Goal: Transaction & Acquisition: Purchase product/service

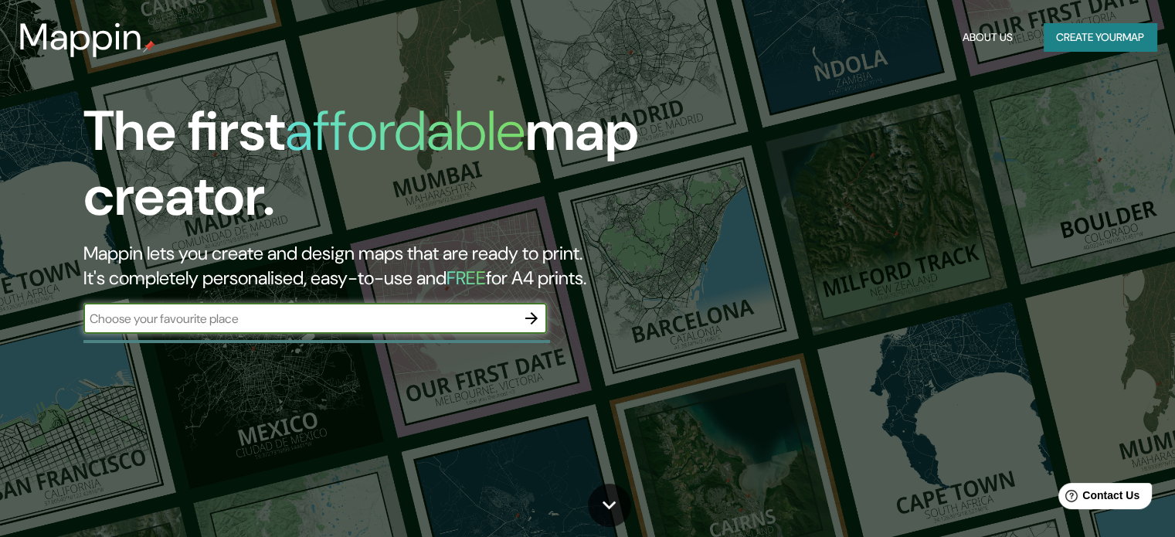
click at [322, 324] on input "text" at bounding box center [299, 319] width 432 height 18
type input "RIONEGRO"
click at [531, 317] on icon "button" at bounding box center [531, 318] width 19 height 19
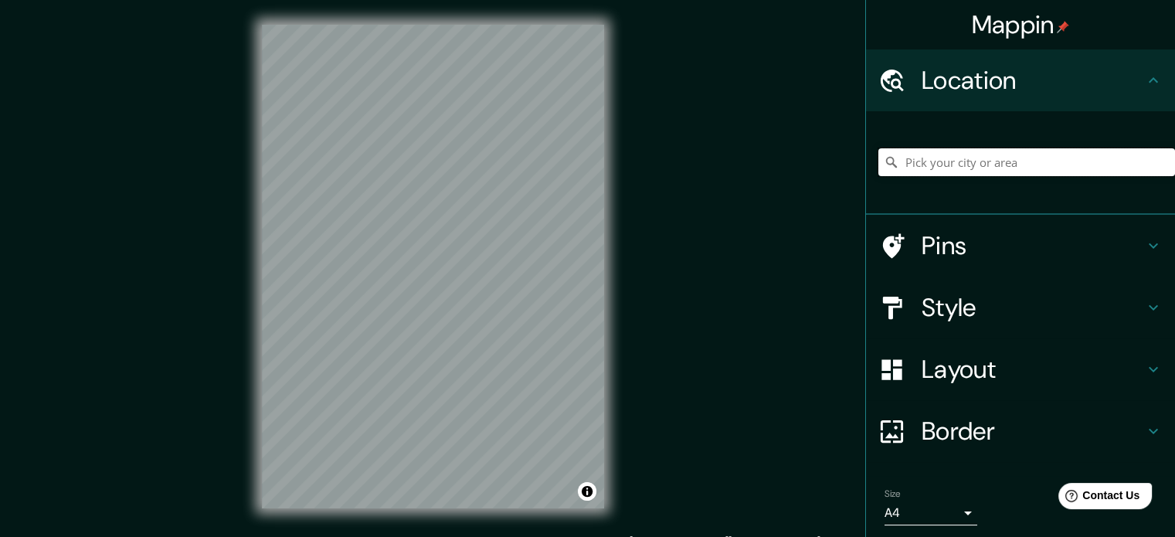
click at [976, 165] on input "Pick your city or area" at bounding box center [1026, 162] width 297 height 28
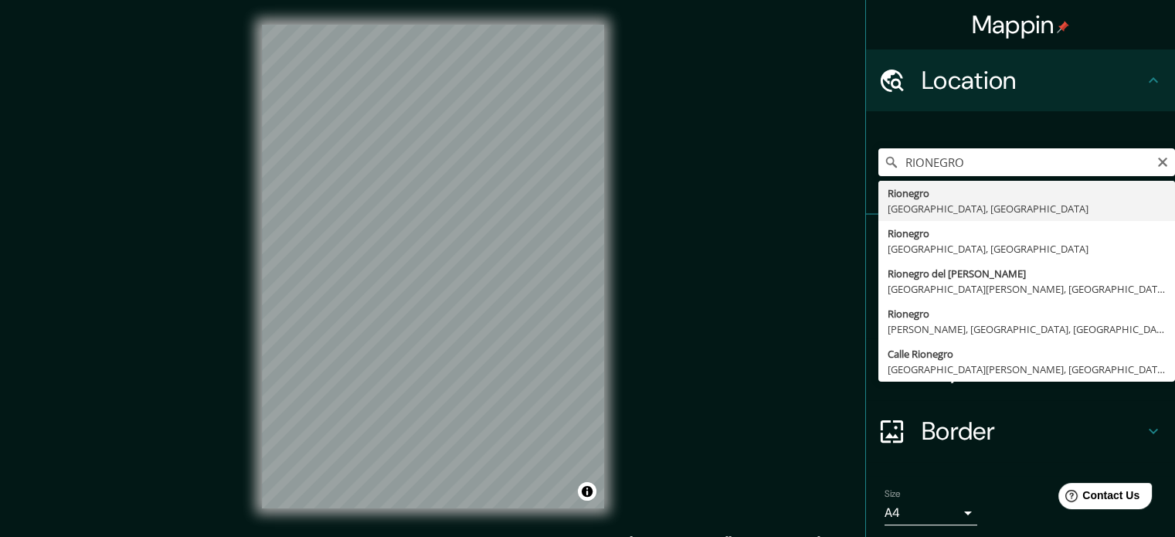
type input "Rionegro, [GEOGRAPHIC_DATA], [GEOGRAPHIC_DATA]"
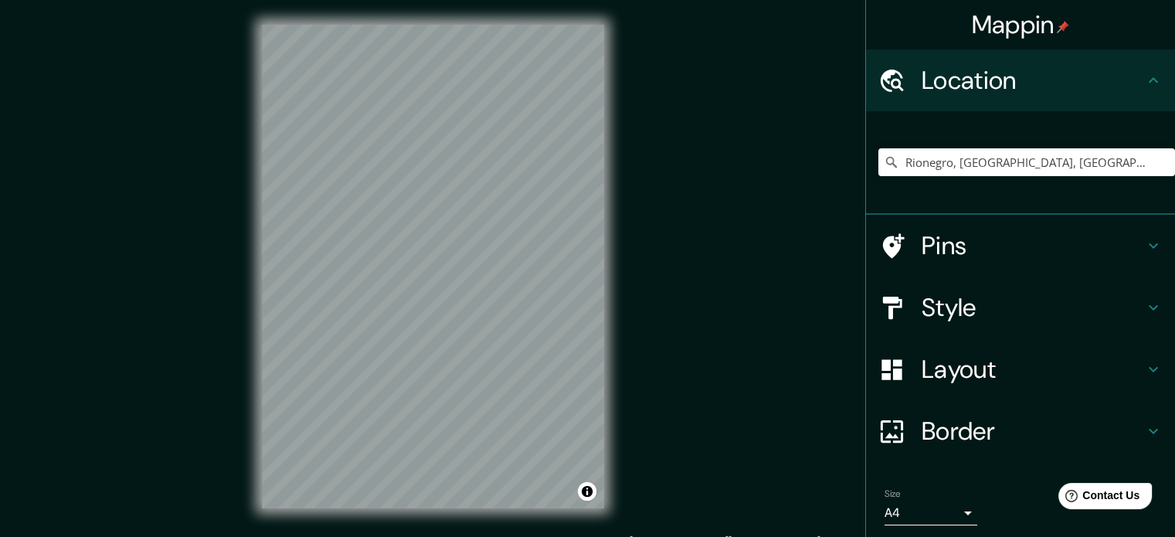
click at [989, 432] on h4 "Border" at bounding box center [1032, 430] width 222 height 31
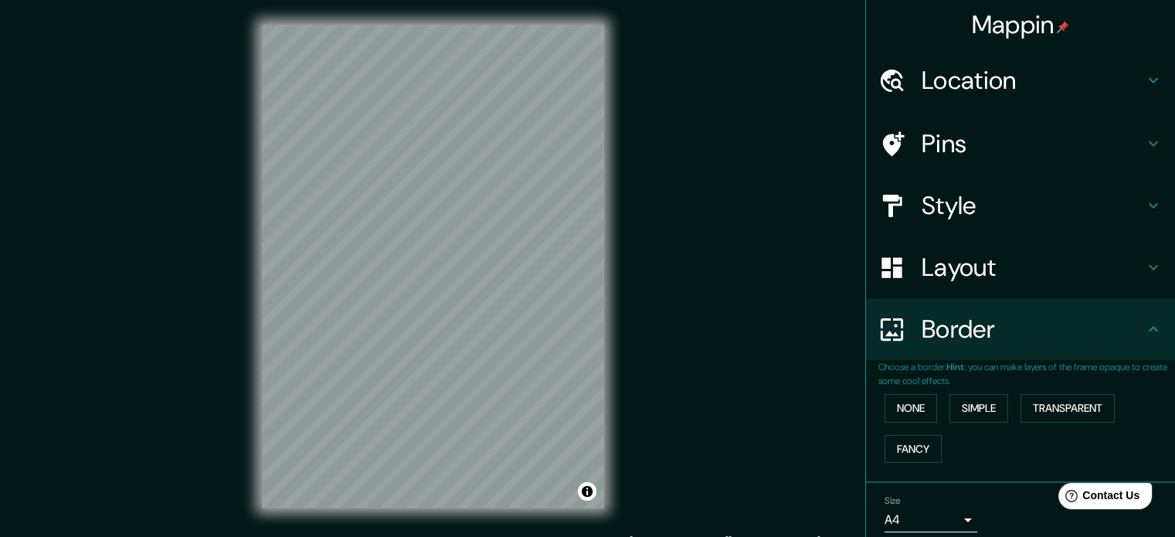
click at [992, 317] on h4 "Border" at bounding box center [1032, 329] width 222 height 31
click at [1021, 271] on h4 "Layout" at bounding box center [1032, 267] width 222 height 31
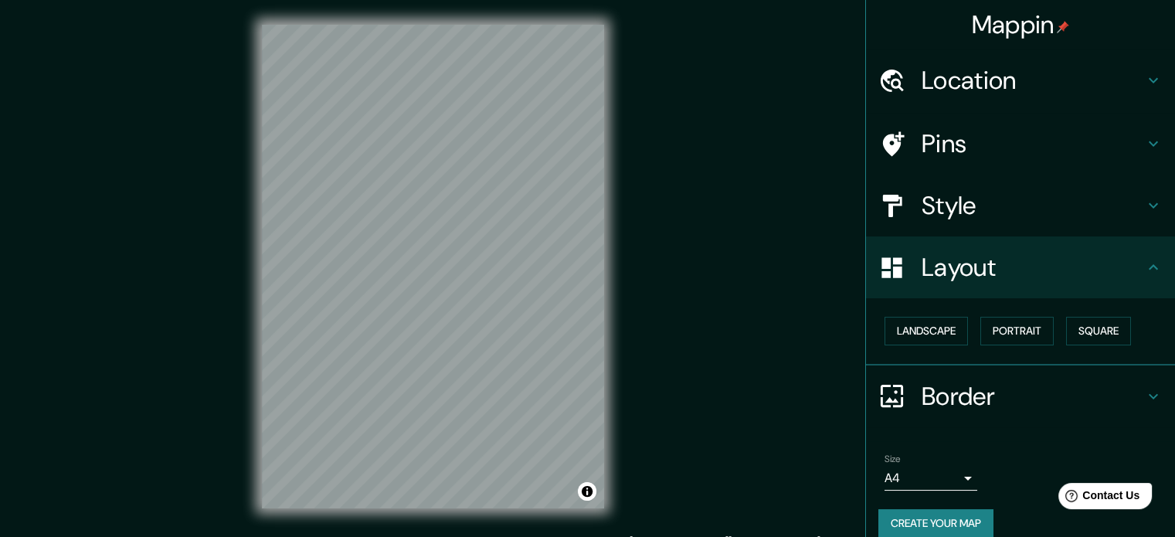
click at [1021, 273] on h4 "Layout" at bounding box center [1032, 267] width 222 height 31
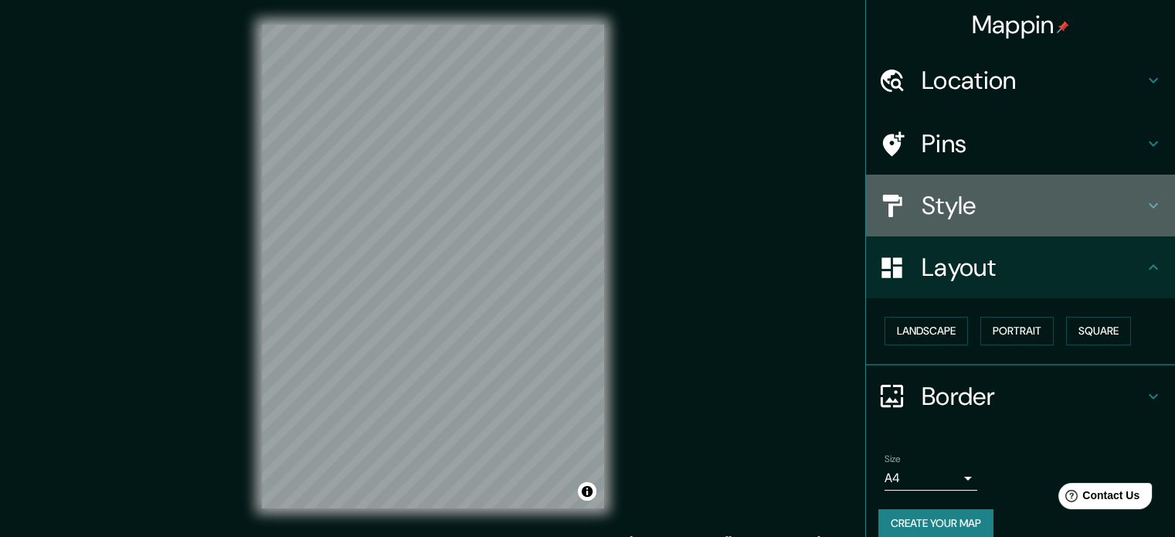
click at [1016, 221] on div "Style" at bounding box center [1020, 206] width 309 height 62
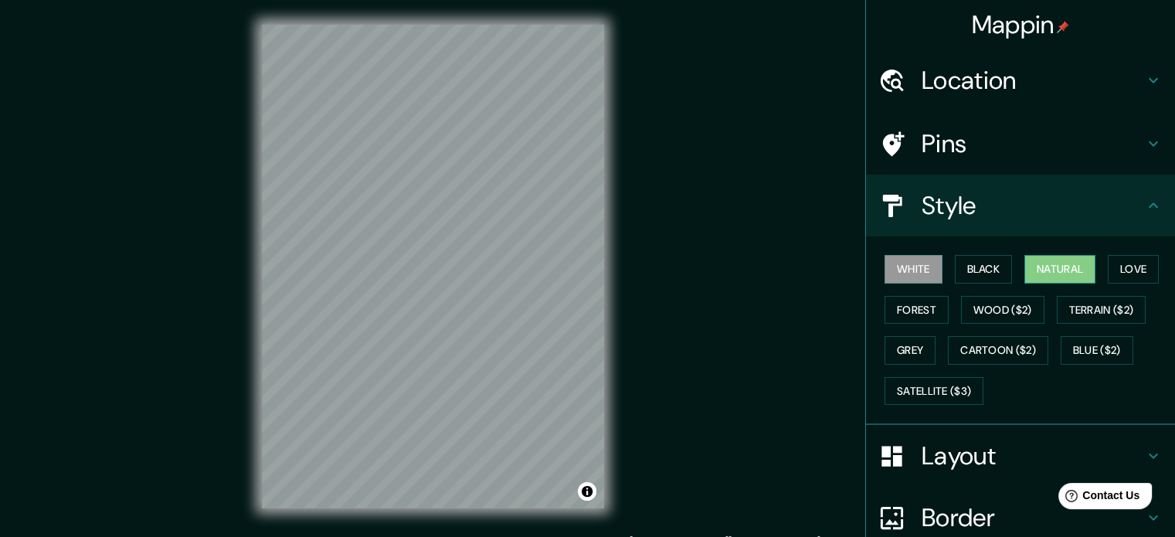
click at [1024, 271] on button "Natural" at bounding box center [1059, 269] width 71 height 29
click at [982, 273] on button "Black" at bounding box center [984, 269] width 58 height 29
click at [979, 267] on button "Black" at bounding box center [984, 269] width 58 height 29
click at [933, 265] on div "White Black Natural Love Forest Wood ($2) Terrain ($2) Grey Cartoon ($2) Blue (…" at bounding box center [1026, 330] width 297 height 162
click at [928, 265] on button "White" at bounding box center [913, 269] width 58 height 29
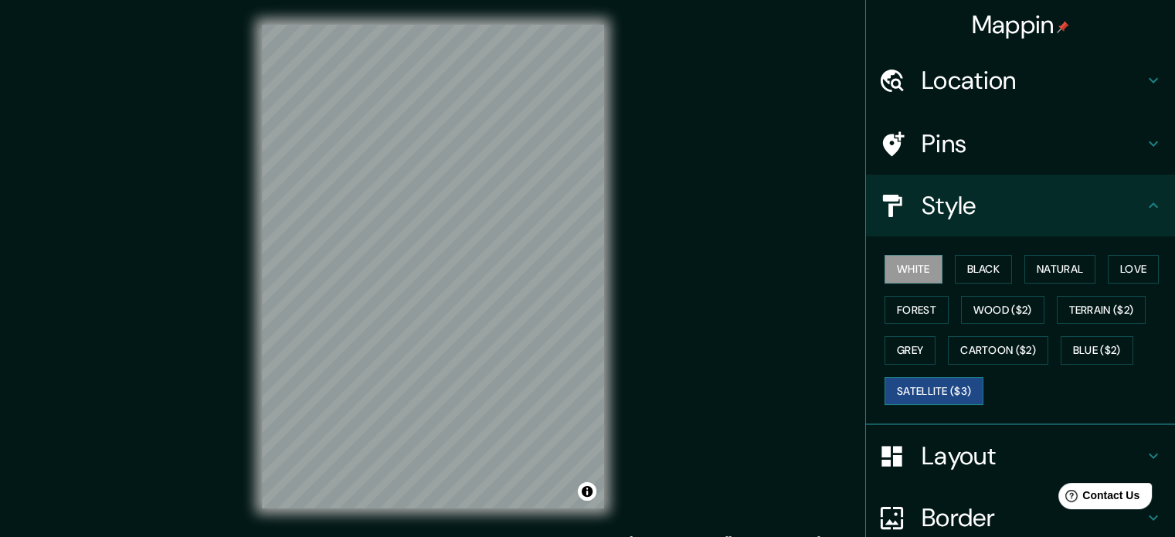
click at [930, 399] on button "Satellite ($3)" at bounding box center [933, 391] width 99 height 29
click at [921, 307] on button "Forest" at bounding box center [916, 310] width 64 height 29
click at [909, 267] on button "White" at bounding box center [913, 269] width 58 height 29
click at [1012, 86] on h4 "Location" at bounding box center [1032, 80] width 222 height 31
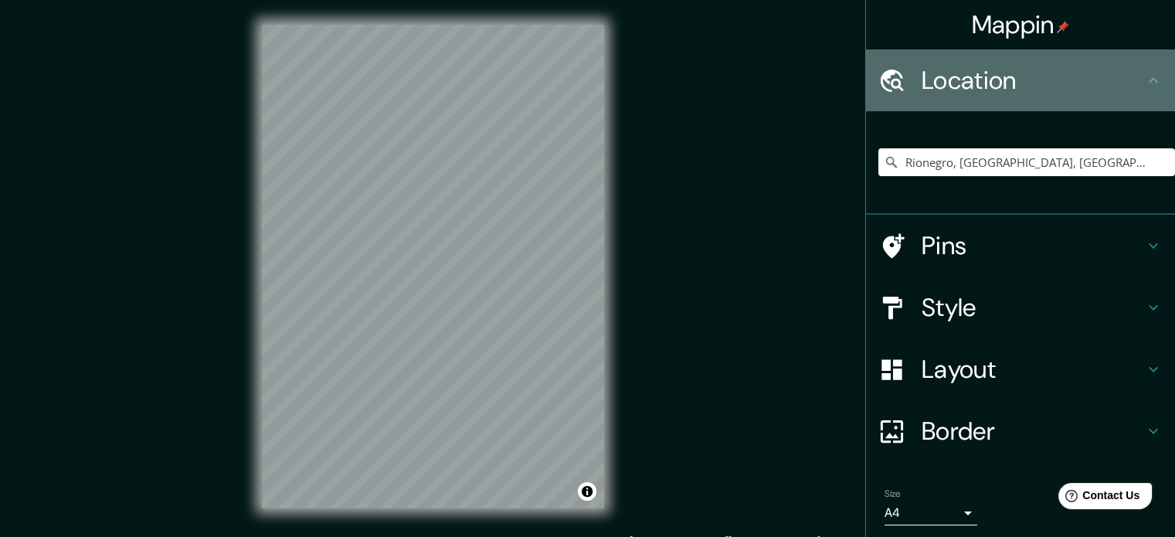
click at [1013, 85] on h4 "Location" at bounding box center [1032, 80] width 222 height 31
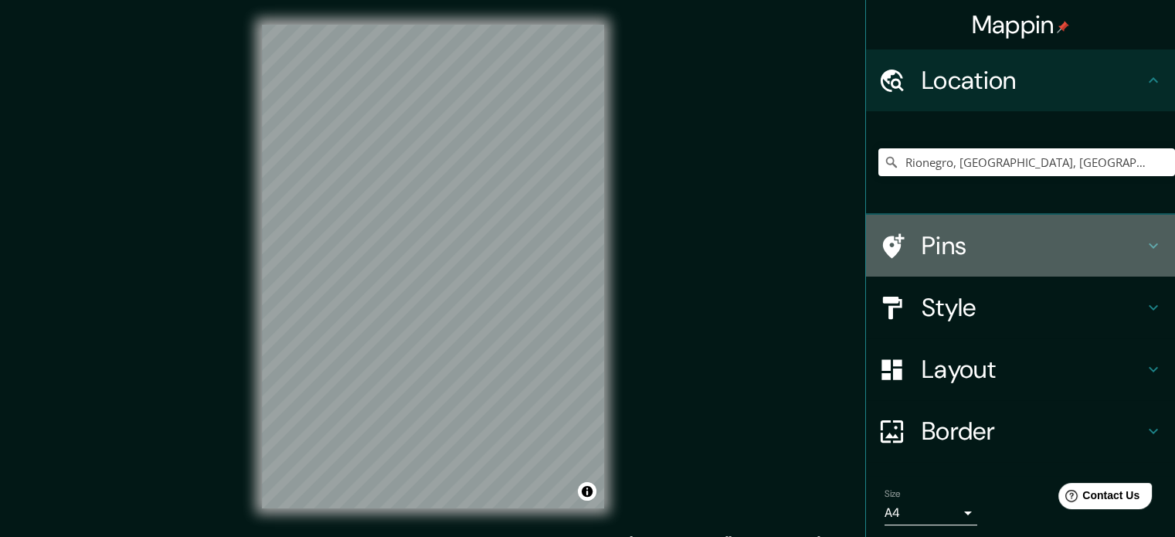
click at [935, 247] on h4 "Pins" at bounding box center [1032, 245] width 222 height 31
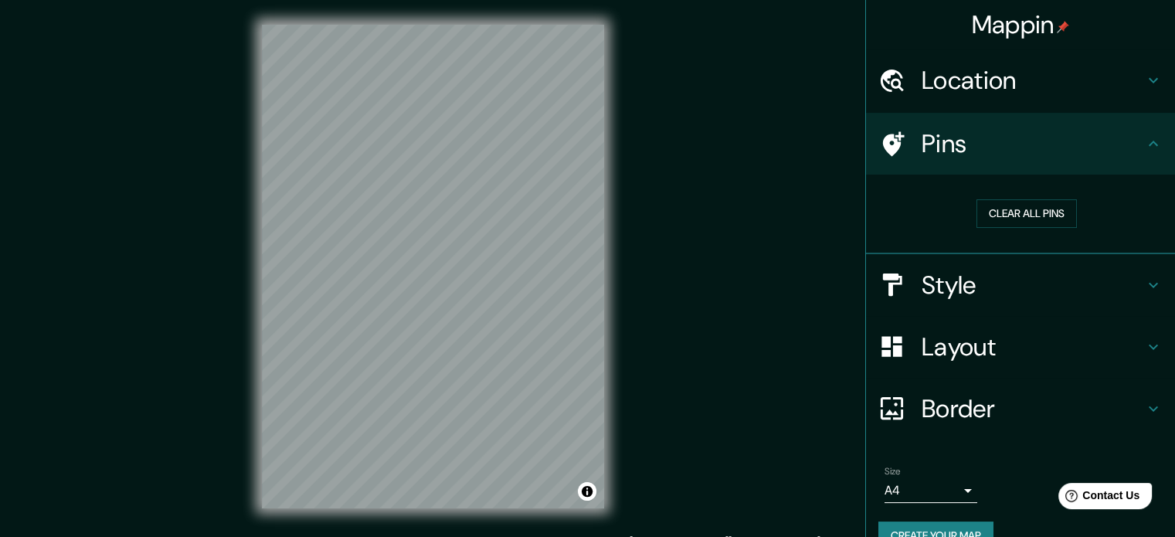
scroll to position [29, 0]
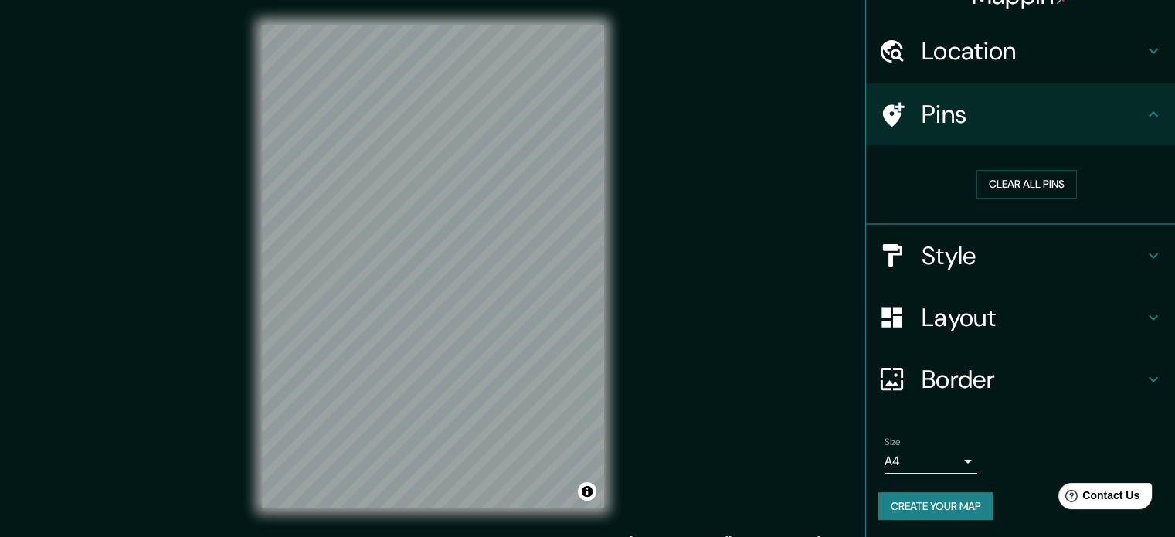
click at [957, 256] on h4 "Style" at bounding box center [1032, 255] width 222 height 31
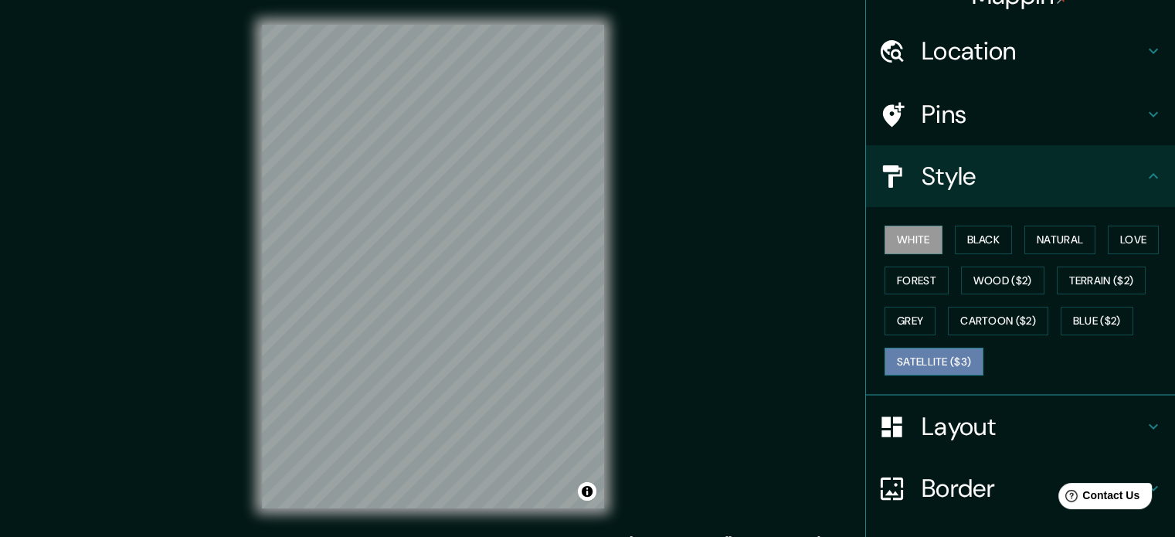
click at [917, 361] on button "Satellite ($3)" at bounding box center [933, 362] width 99 height 29
click at [890, 241] on button "White" at bounding box center [913, 240] width 58 height 29
click at [951, 131] on div "Pins" at bounding box center [1020, 114] width 309 height 62
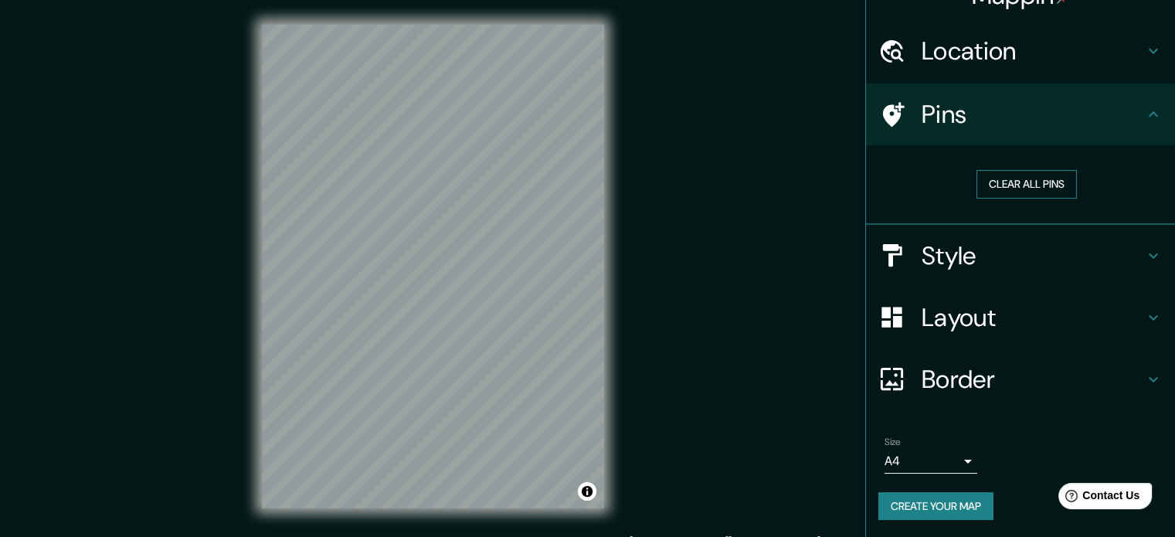
click at [1023, 187] on button "Clear all pins" at bounding box center [1026, 184] width 100 height 29
click at [1006, 120] on h4 "Pins" at bounding box center [1032, 114] width 222 height 31
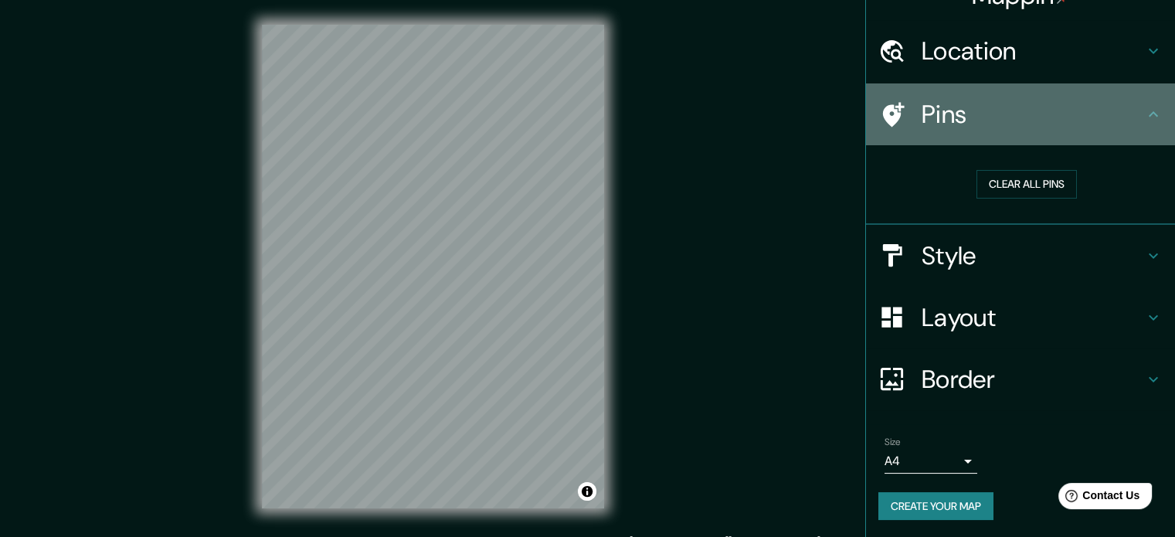
click at [1006, 120] on h4 "Pins" at bounding box center [1032, 114] width 222 height 31
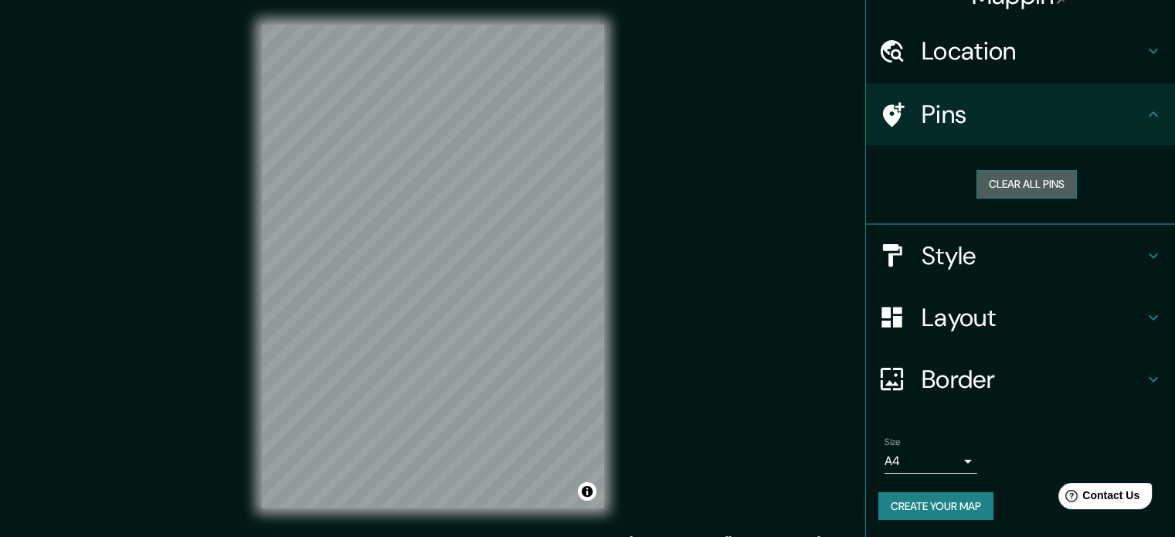
click at [1038, 188] on button "Clear all pins" at bounding box center [1026, 184] width 100 height 29
click at [1040, 185] on button "Clear all pins" at bounding box center [1026, 184] width 100 height 29
click at [1136, 105] on div "Pins" at bounding box center [1020, 114] width 309 height 62
click at [1131, 114] on div "Pins" at bounding box center [1020, 114] width 309 height 62
click at [1131, 115] on h4 "Pins" at bounding box center [1032, 114] width 222 height 31
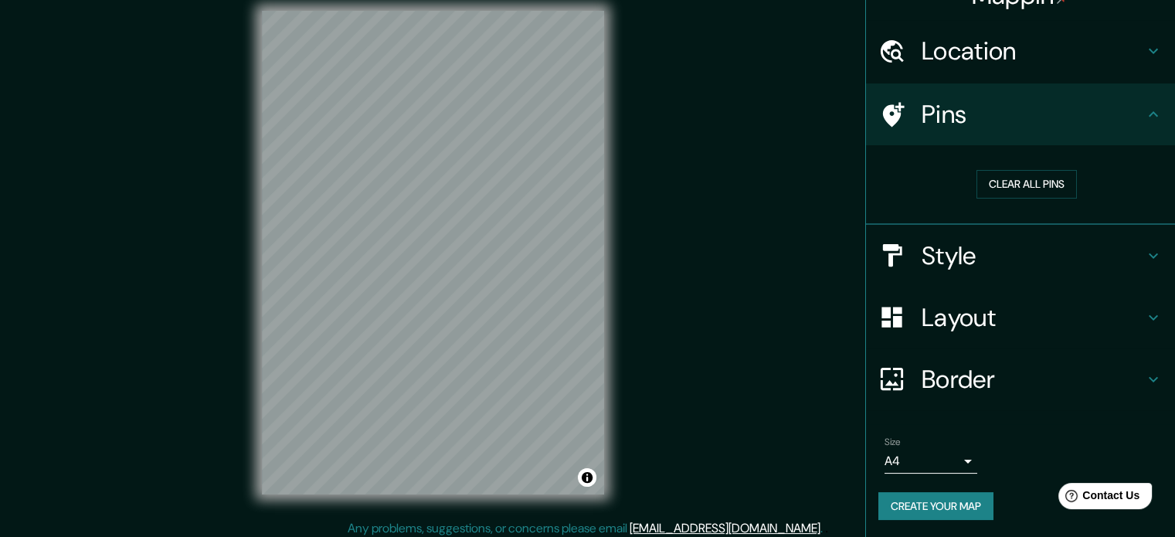
scroll to position [20, 0]
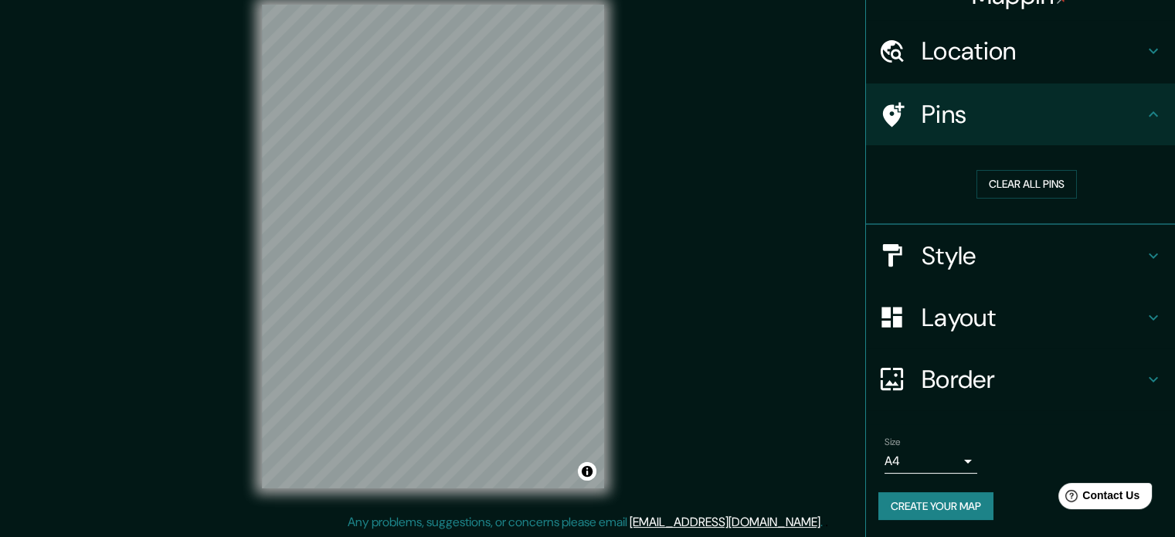
click at [981, 64] on h4 "Location" at bounding box center [1032, 51] width 222 height 31
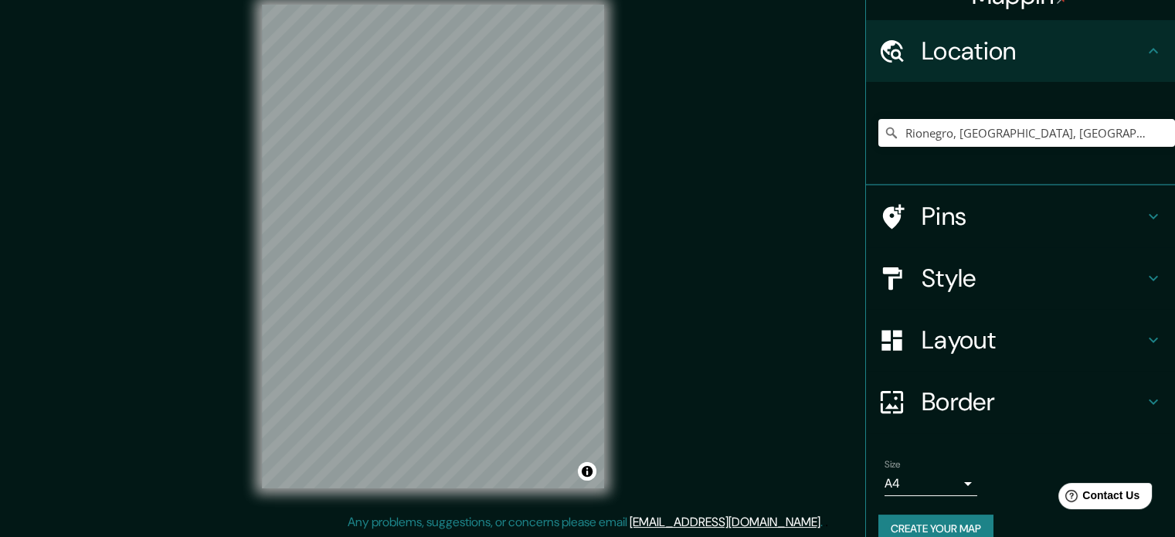
click at [958, 228] on h4 "Pins" at bounding box center [1032, 216] width 222 height 31
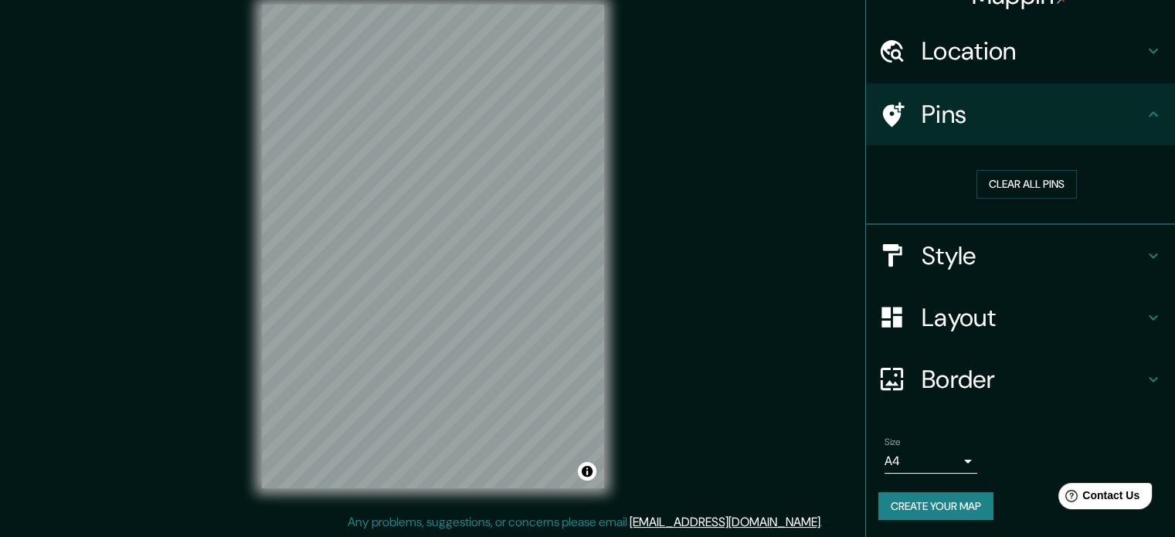
click at [890, 114] on icon at bounding box center [891, 114] width 27 height 27
click at [1019, 183] on button "Clear all pins" at bounding box center [1026, 184] width 100 height 29
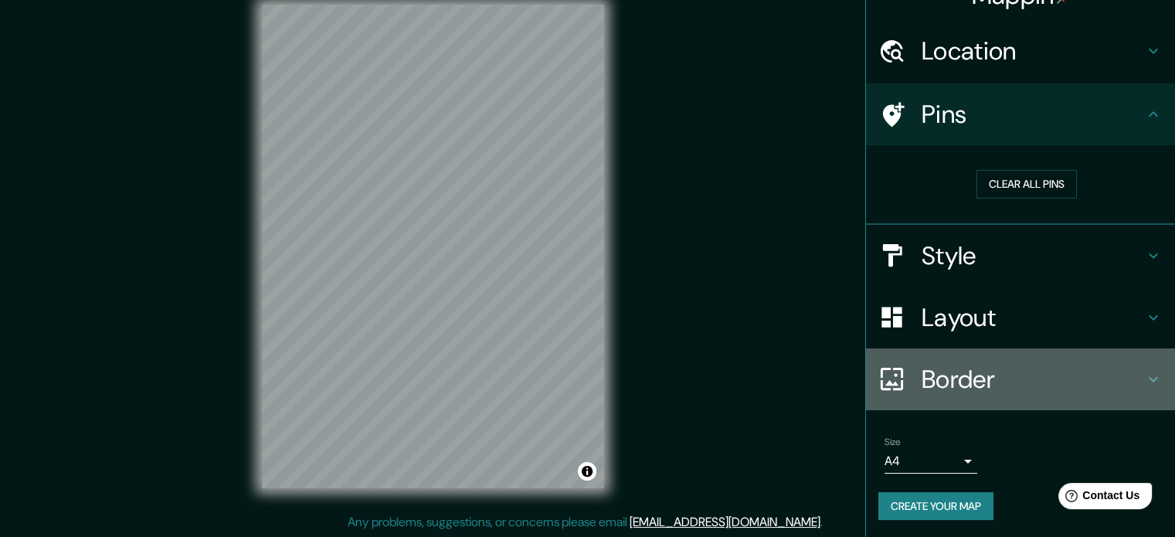
click at [958, 395] on div "Border" at bounding box center [1020, 379] width 309 height 62
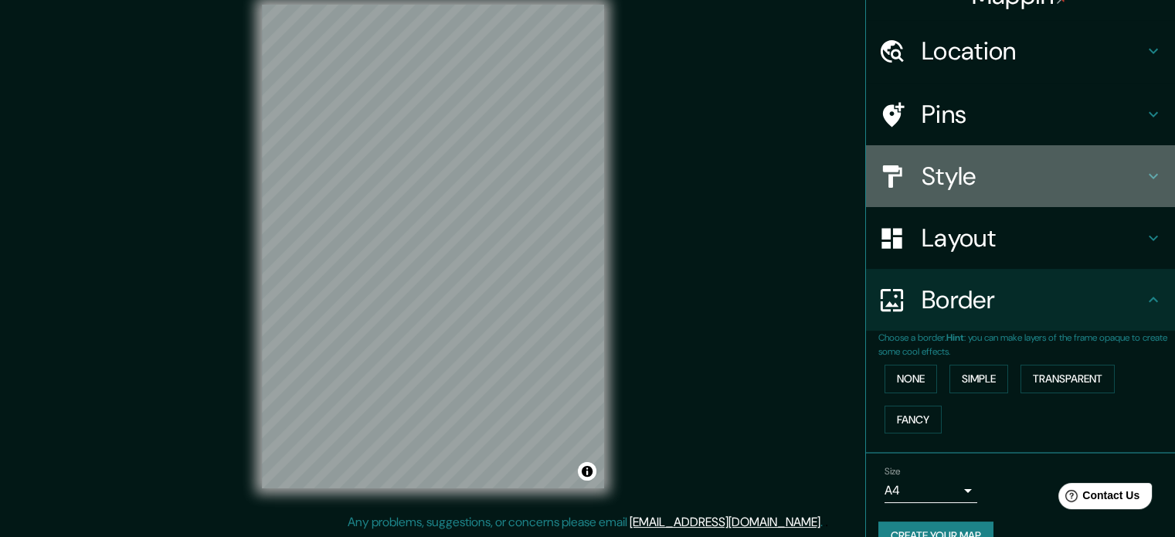
click at [999, 178] on h4 "Style" at bounding box center [1032, 176] width 222 height 31
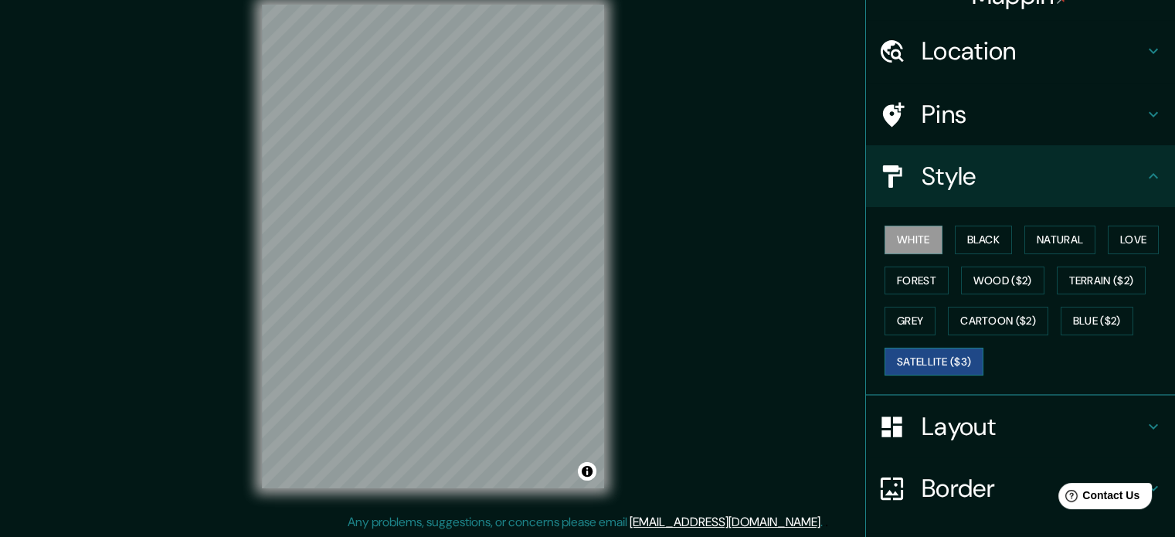
click at [939, 358] on button "Satellite ($3)" at bounding box center [933, 362] width 99 height 29
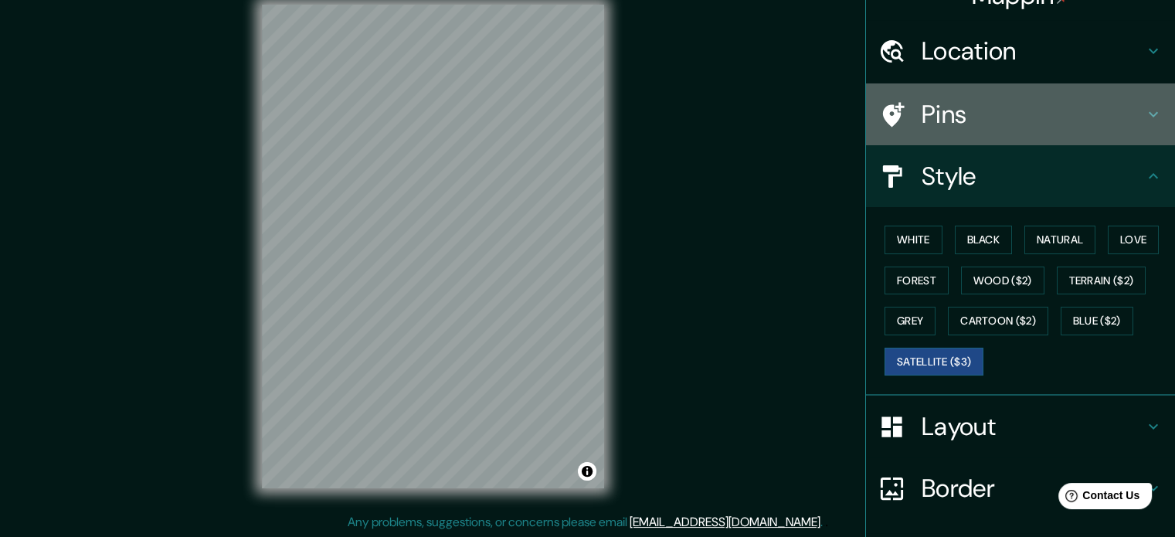
click at [959, 121] on h4 "Pins" at bounding box center [1032, 114] width 222 height 31
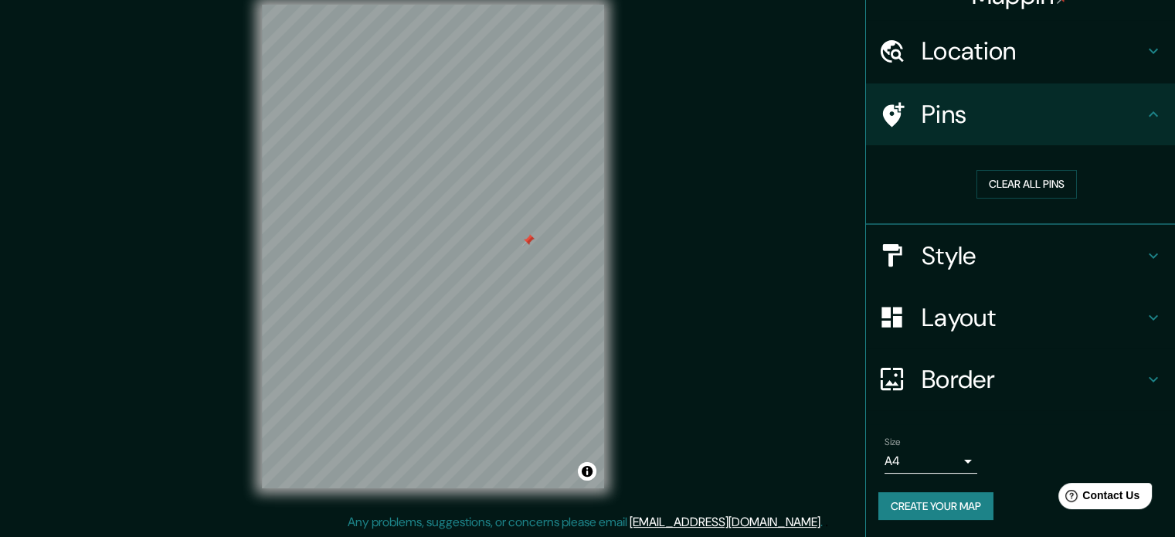
click at [959, 249] on h4 "Style" at bounding box center [1032, 255] width 222 height 31
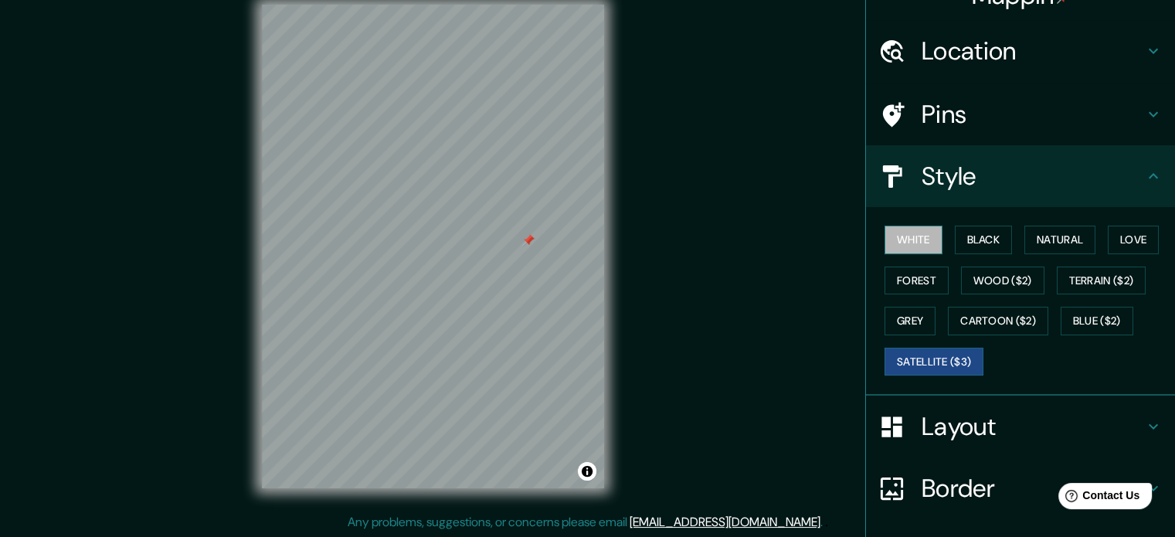
click at [924, 249] on button "White" at bounding box center [913, 240] width 58 height 29
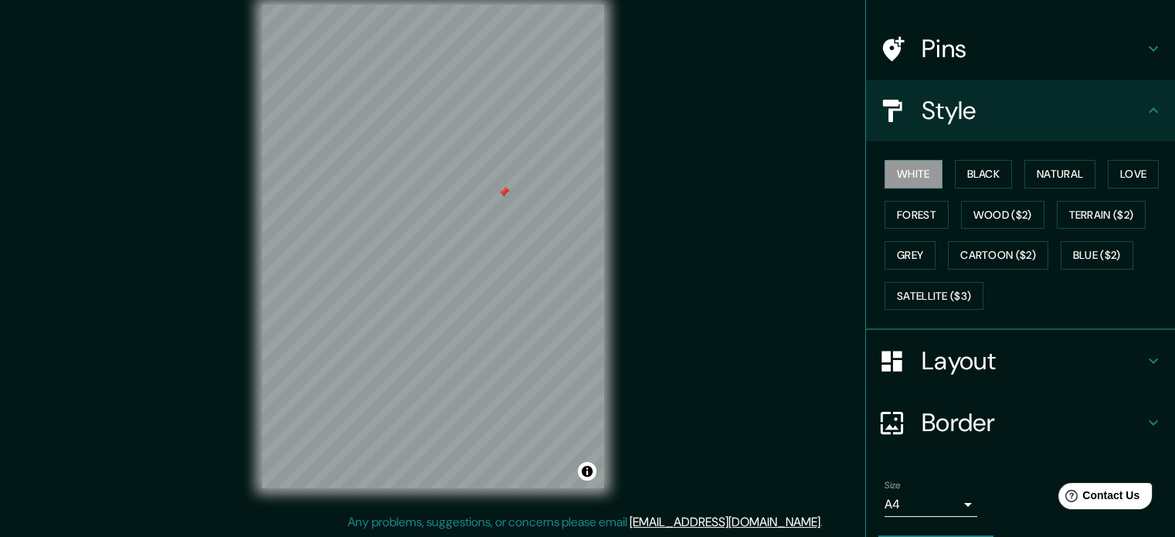
scroll to position [137, 0]
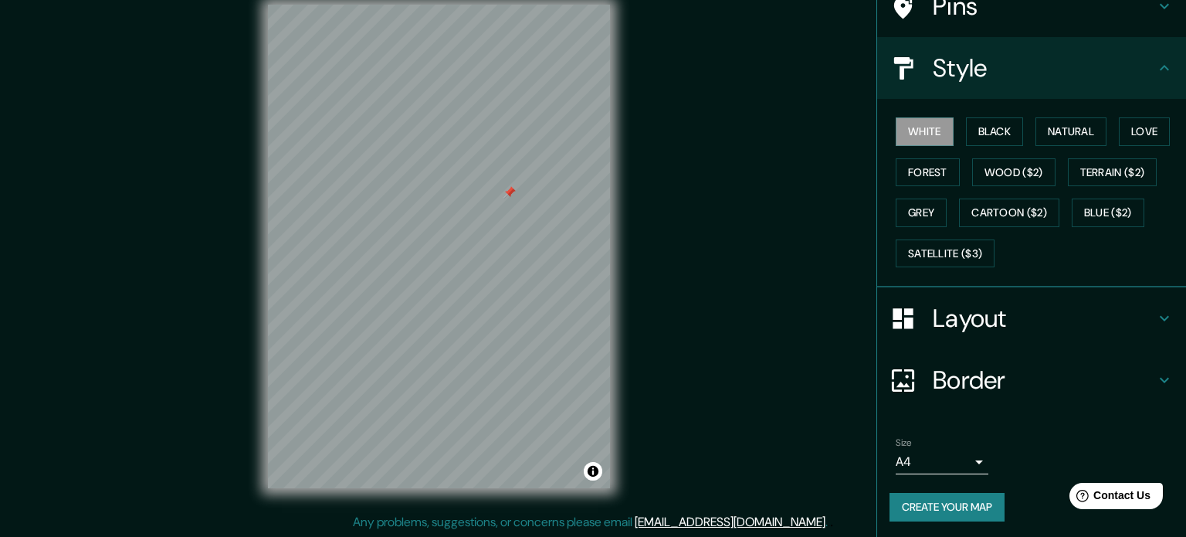
click at [945, 449] on body "Mappin Location [GEOGRAPHIC_DATA], [GEOGRAPHIC_DATA], [GEOGRAPHIC_DATA] Pins St…" at bounding box center [593, 248] width 1186 height 537
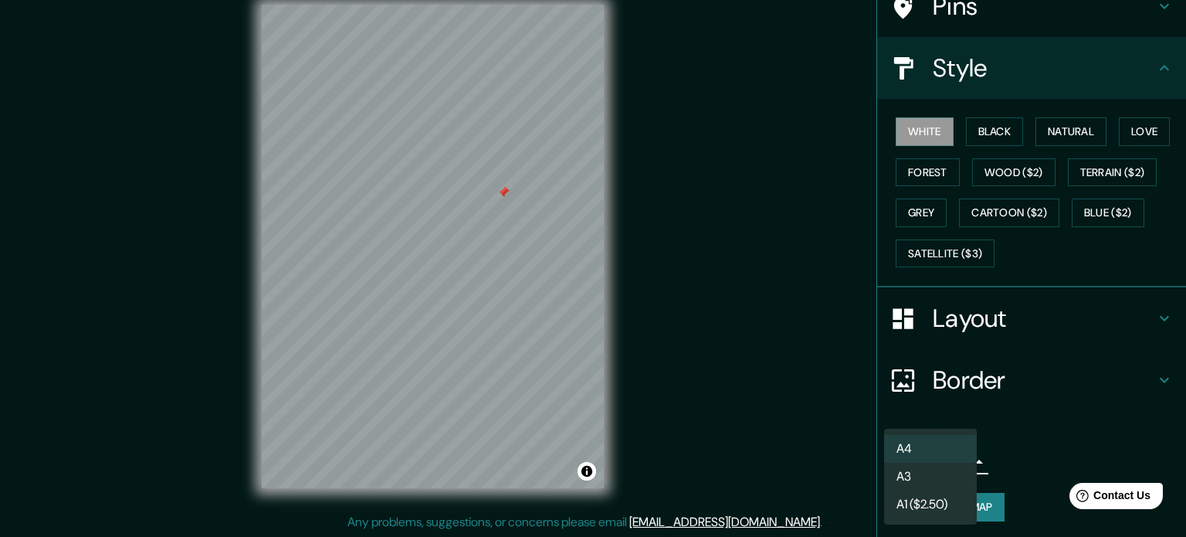
click at [939, 478] on li "A3" at bounding box center [930, 477] width 93 height 28
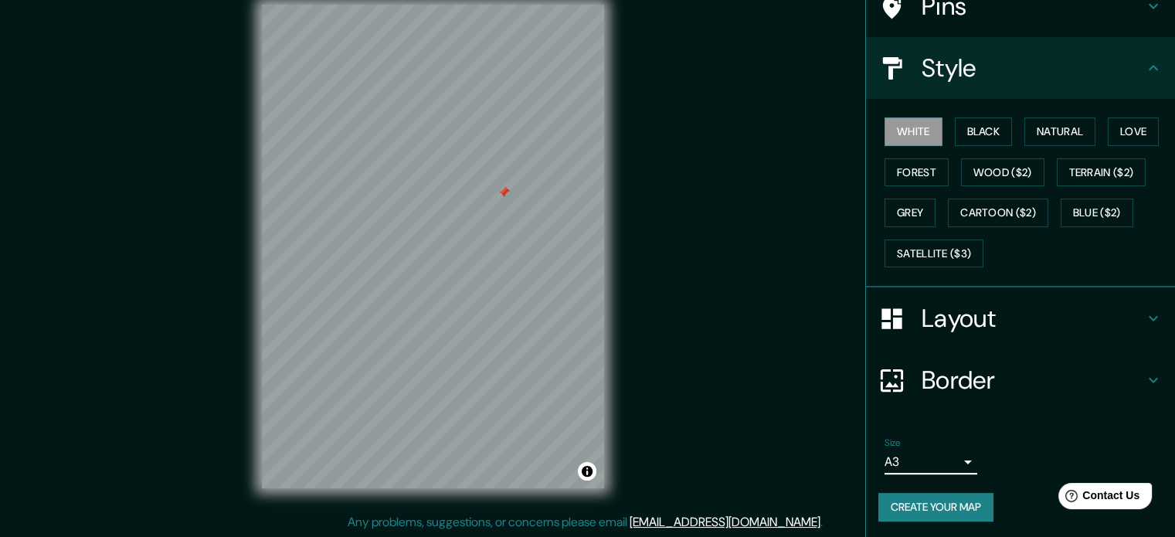
click at [948, 459] on body "Mappin Location [GEOGRAPHIC_DATA], [GEOGRAPHIC_DATA], [GEOGRAPHIC_DATA] Pins St…" at bounding box center [587, 248] width 1175 height 537
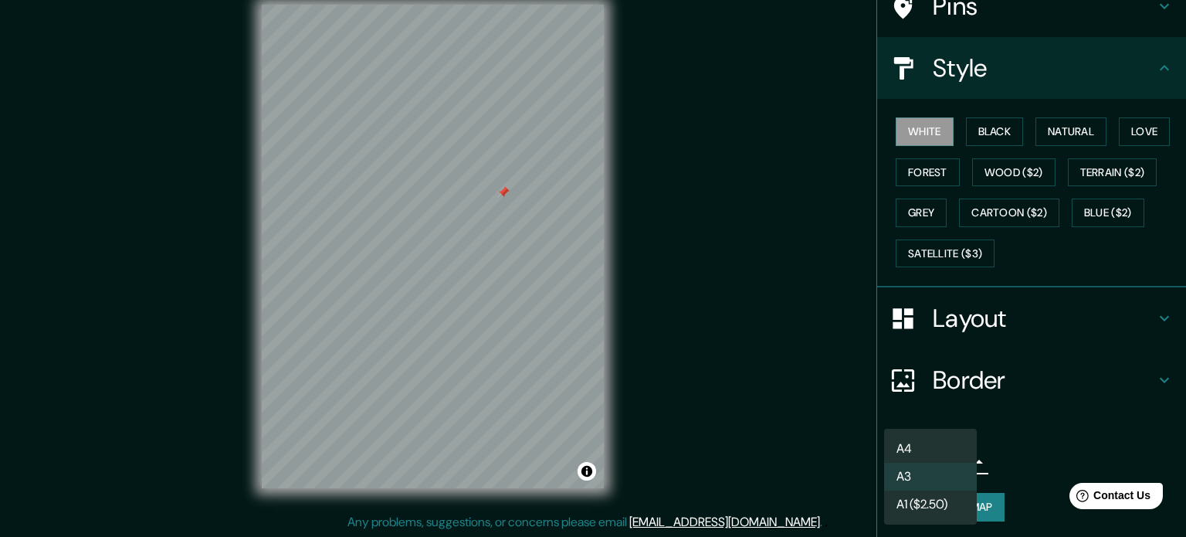
click at [948, 435] on li "A4" at bounding box center [930, 449] width 93 height 28
type input "single"
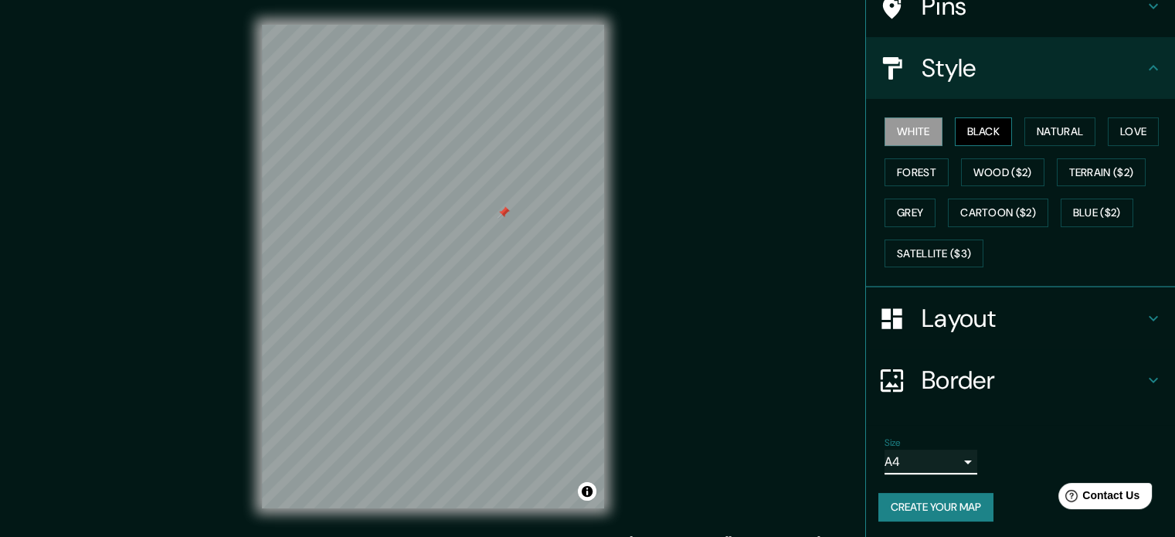
scroll to position [0, 0]
